Goal: Find specific page/section: Find specific page/section

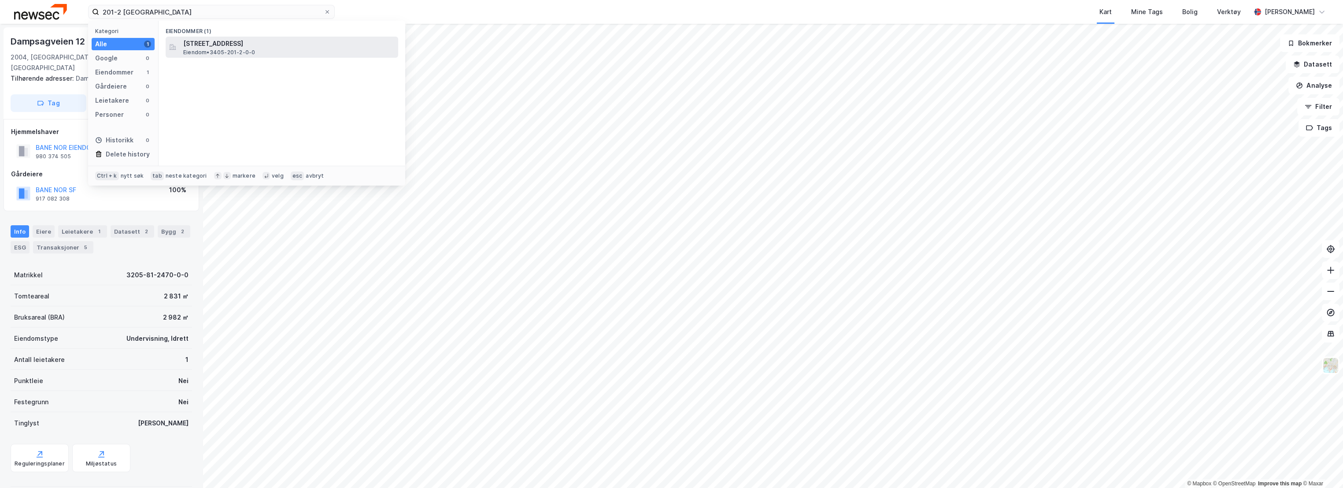
type input "201-2 [GEOGRAPHIC_DATA]"
